Goal: Transaction & Acquisition: Purchase product/service

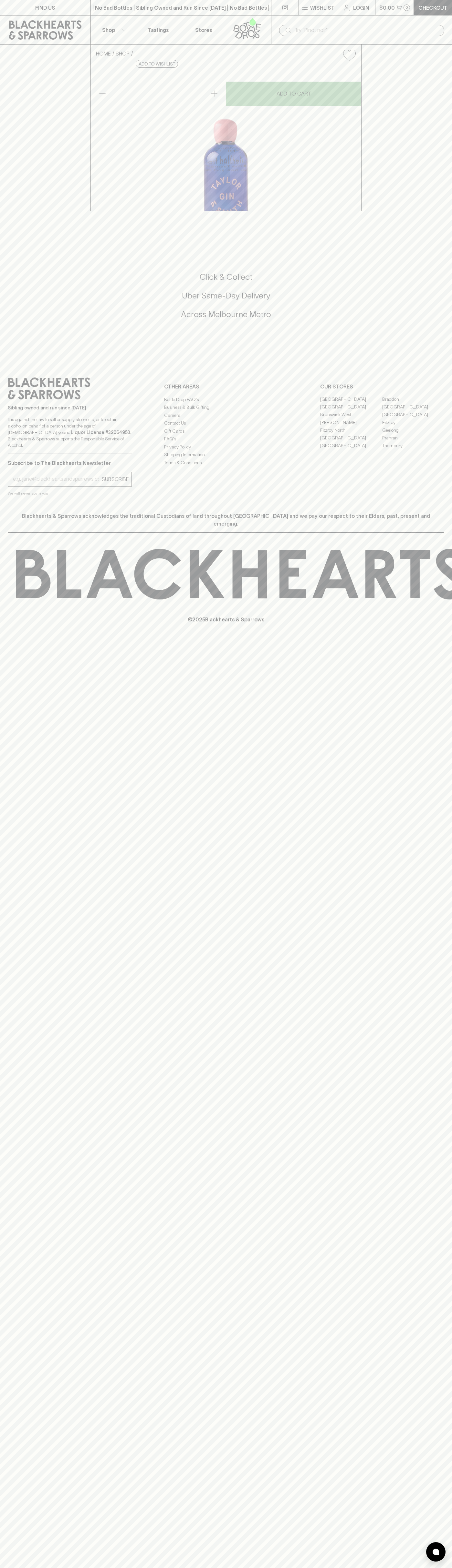
click at [334, 16] on div "​" at bounding box center [361, 30] width 181 height 29
click at [422, 1478] on div "FIND US | No Bad Bottles | Sibling Owned and Run Since [DATE] | No Bad Bottles …" at bounding box center [226, 784] width 452 height 1568
click at [12, 1567] on html "FIND US | No Bad Bottles | Sibling Owned and Run Since [DATE] | No Bad Bottles …" at bounding box center [226, 784] width 452 height 1568
click at [30, 1287] on div "FIND US | No Bad Bottles | Sibling Owned and Run Since [DATE] | No Bad Bottles …" at bounding box center [226, 784] width 452 height 1568
